Goal: Task Accomplishment & Management: Manage account settings

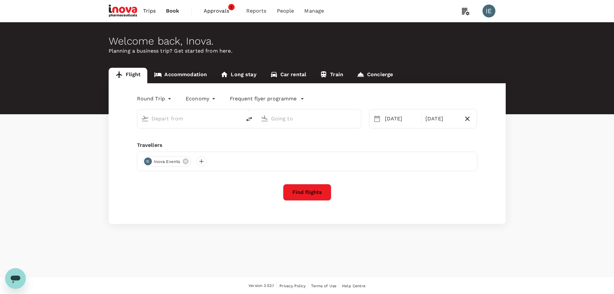
click at [175, 11] on span "Book" at bounding box center [173, 11] width 14 height 8
type input "Singapore Changi (SIN)"
type input "[GEOGRAPHIC_DATA], [GEOGRAPHIC_DATA] (any)"
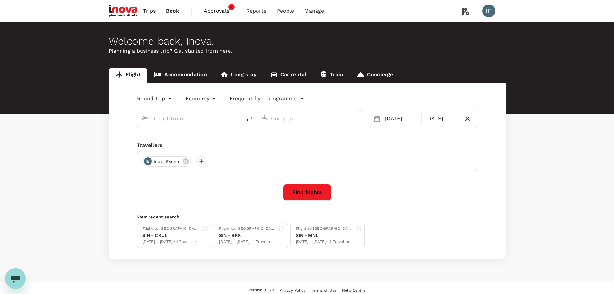
type input "Singapore Changi (SIN)"
type input "[GEOGRAPHIC_DATA], [GEOGRAPHIC_DATA] (any)"
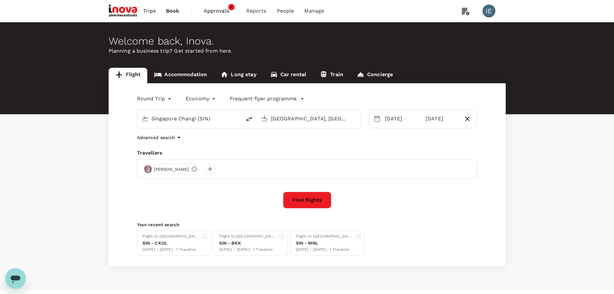
click at [150, 13] on span "Trips" at bounding box center [149, 11] width 13 height 8
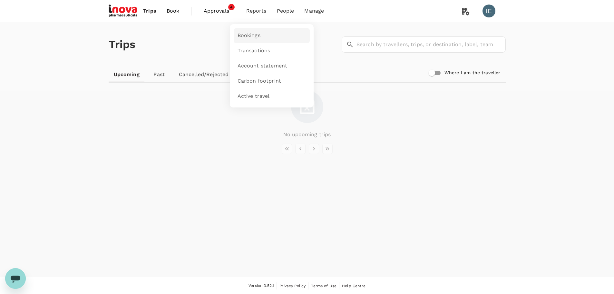
click at [252, 33] on span "Bookings" at bounding box center [249, 35] width 23 height 7
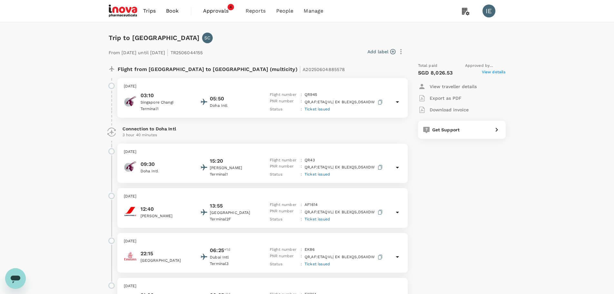
click at [458, 98] on p "Export as PDF" at bounding box center [446, 98] width 32 height 6
click at [454, 97] on p "Export as PDF" at bounding box center [446, 98] width 32 height 6
